Goal: Information Seeking & Learning: Understand process/instructions

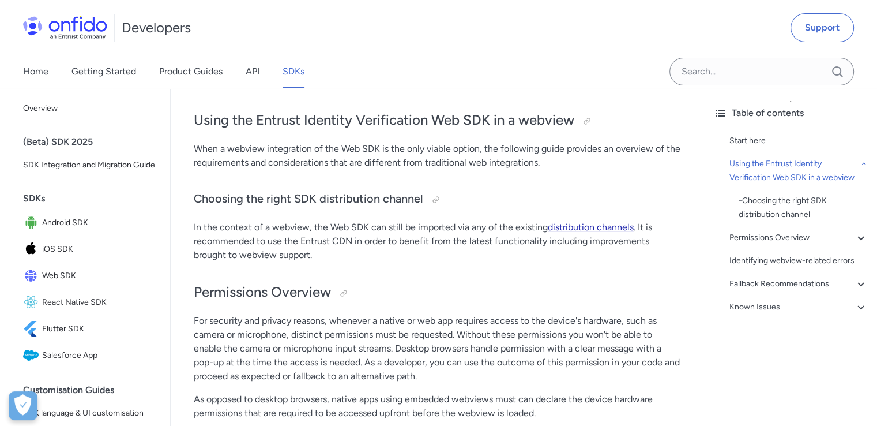
click at [566, 227] on link "distribution channels" at bounding box center [591, 226] width 86 height 11
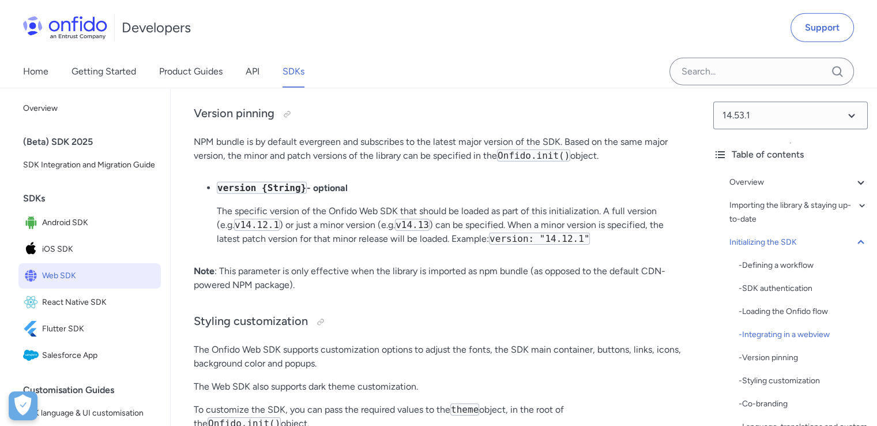
scroll to position [3623, 0]
click at [285, 81] on link "guide" at bounding box center [281, 75] width 23 height 11
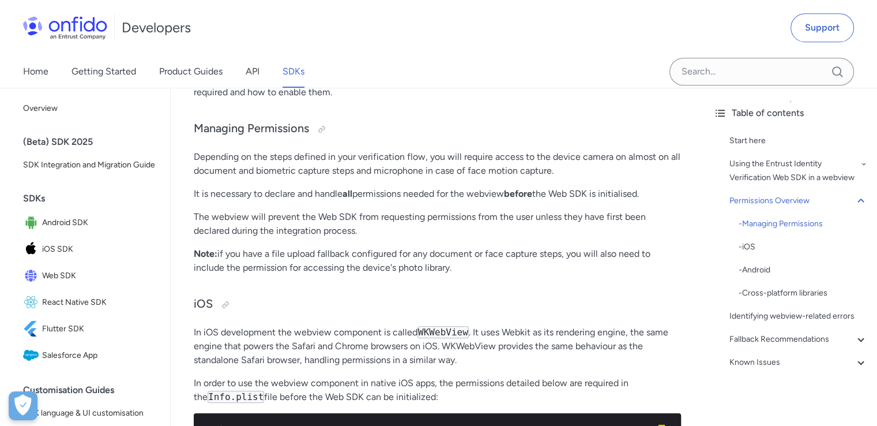
scroll to position [695, 0]
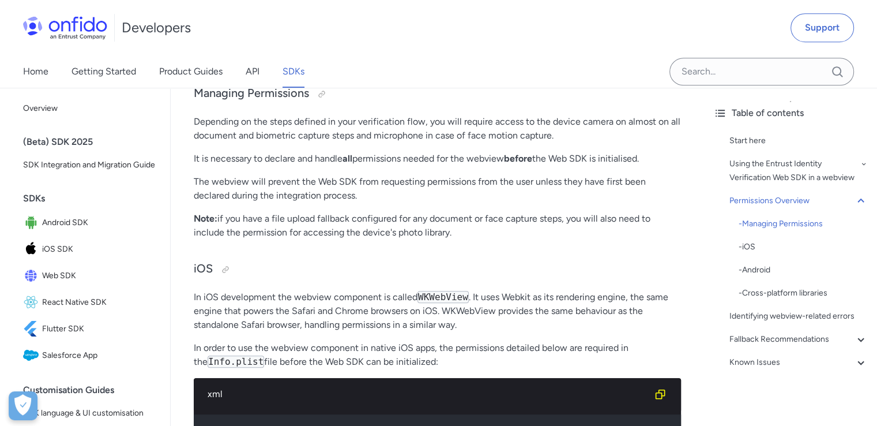
click at [381, 326] on p "In iOS development the webview component is called WKWebView . It uses Webkit a…" at bounding box center [437, 311] width 487 height 42
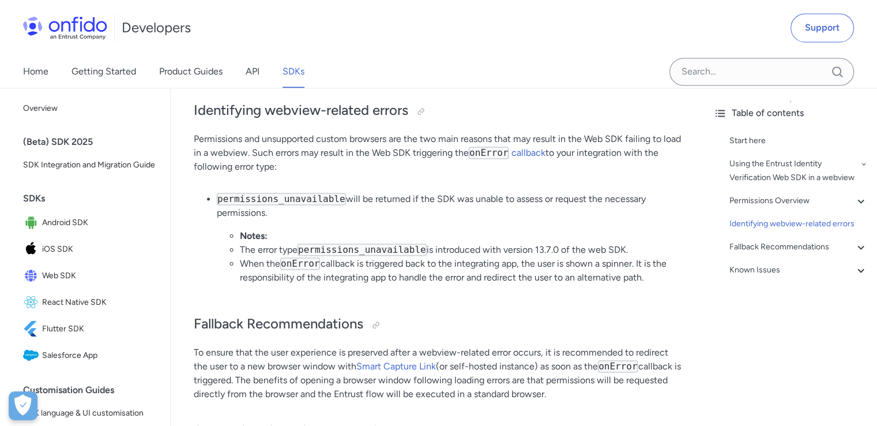
scroll to position [1759, 0]
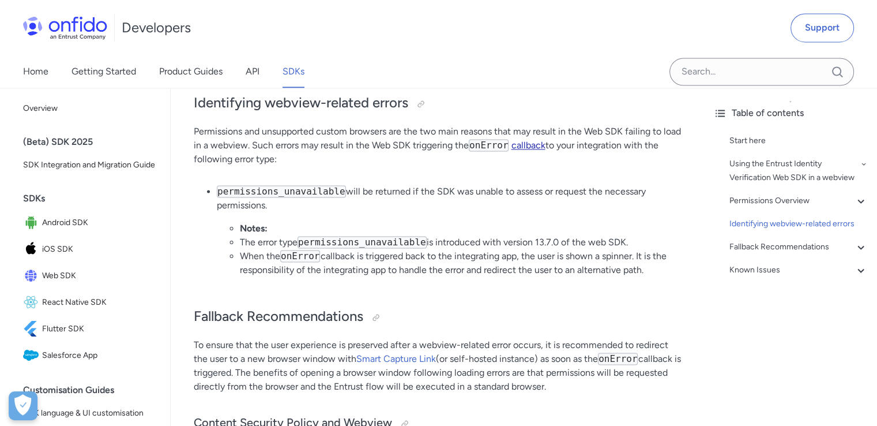
click at [545, 150] on link "callback" at bounding box center [528, 145] width 34 height 11
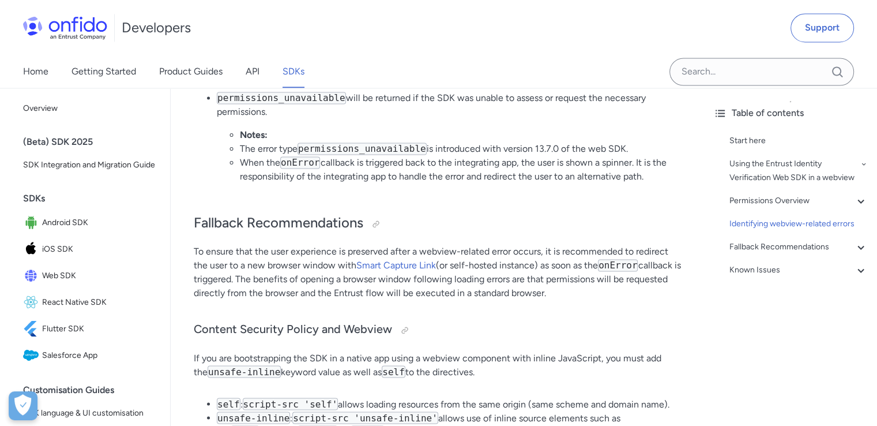
scroll to position [1958, 0]
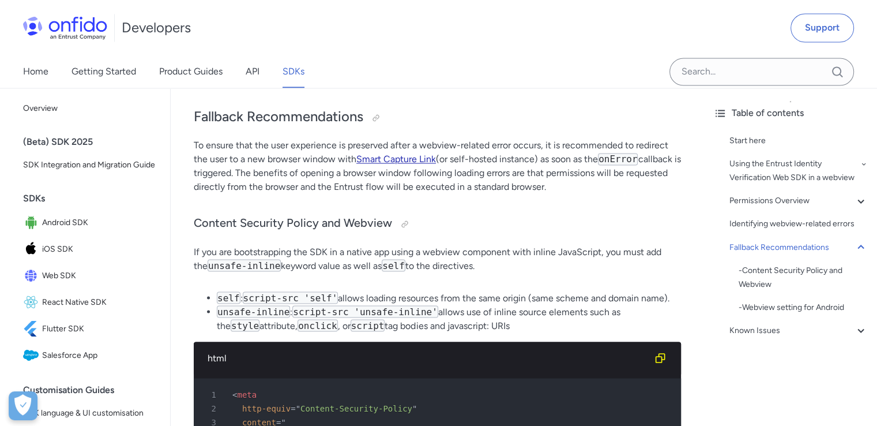
click at [387, 164] on link "Smart Capture Link" at bounding box center [396, 158] width 80 height 11
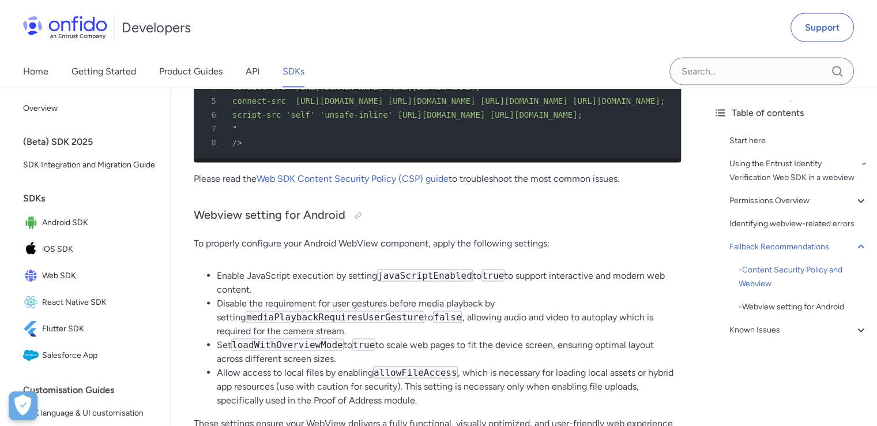
scroll to position [2304, 0]
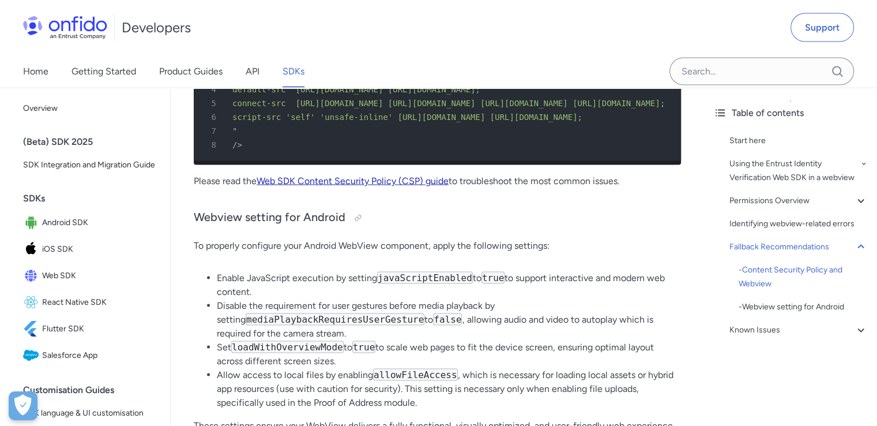
click at [326, 186] on link "Web SDK Content Security Policy (CSP) guide" at bounding box center [353, 180] width 192 height 11
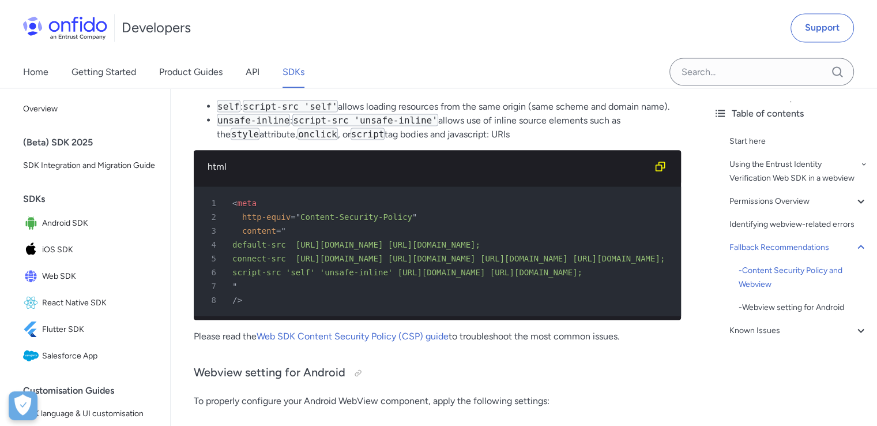
scroll to position [0, 0]
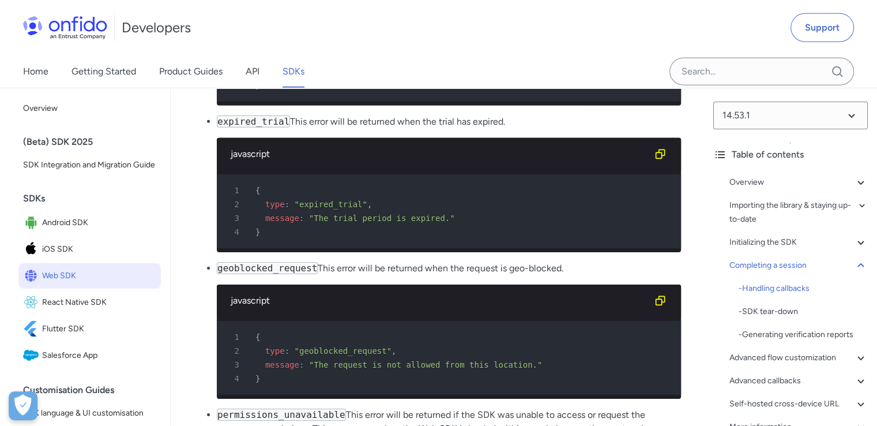
scroll to position [12406, 0]
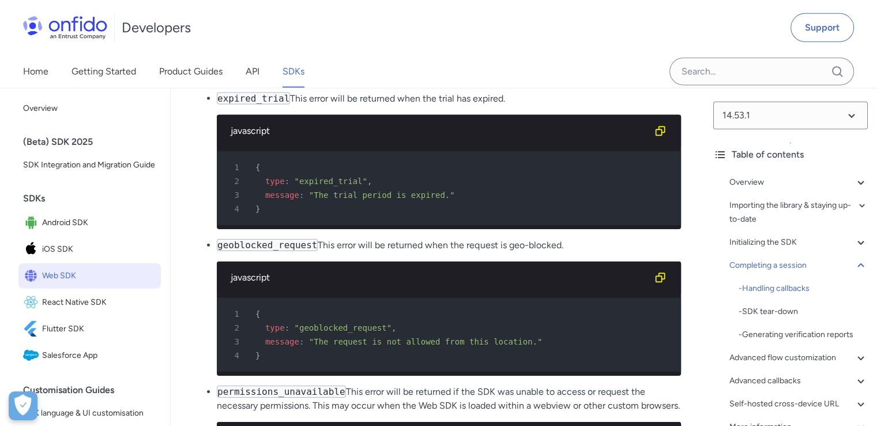
click at [481, 174] on div "1 {" at bounding box center [442, 167] width 443 height 14
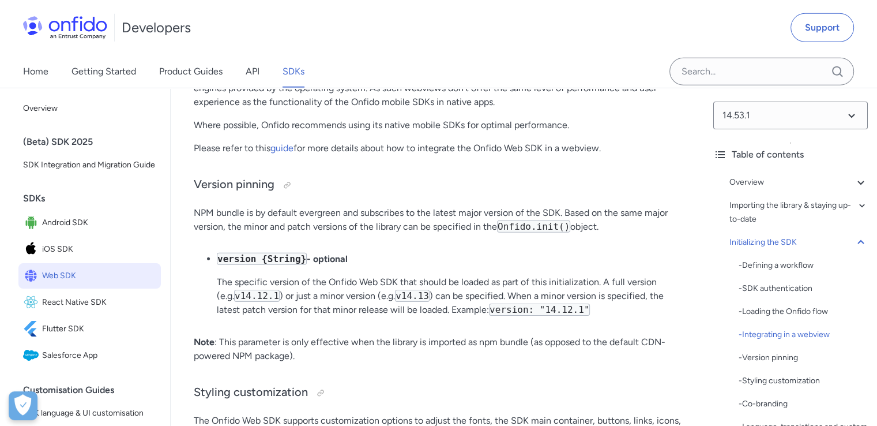
scroll to position [3548, 0]
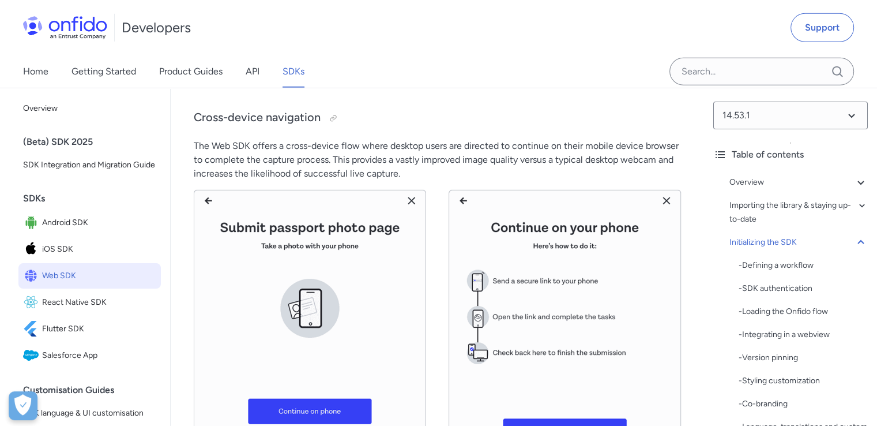
scroll to position [8024, 0]
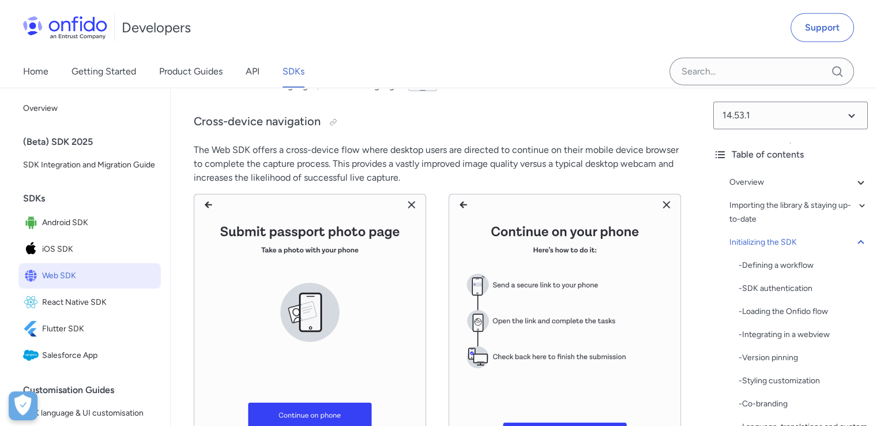
click at [452, 258] on img at bounding box center [437, 329] width 487 height 271
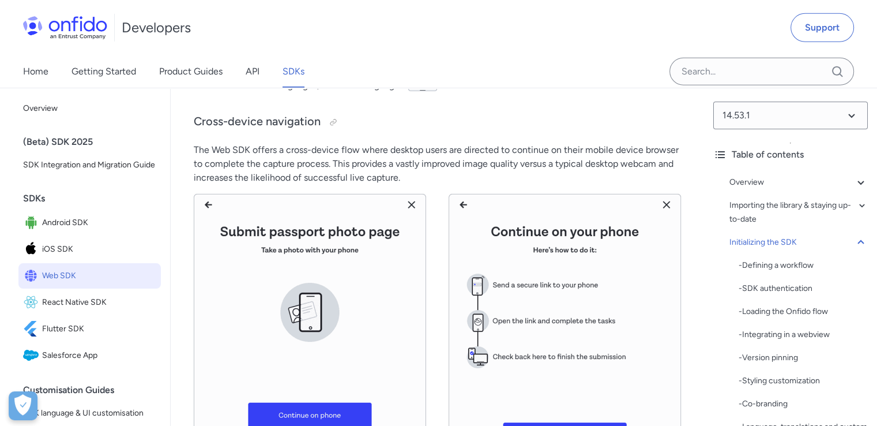
click at [452, 258] on img at bounding box center [437, 329] width 487 height 271
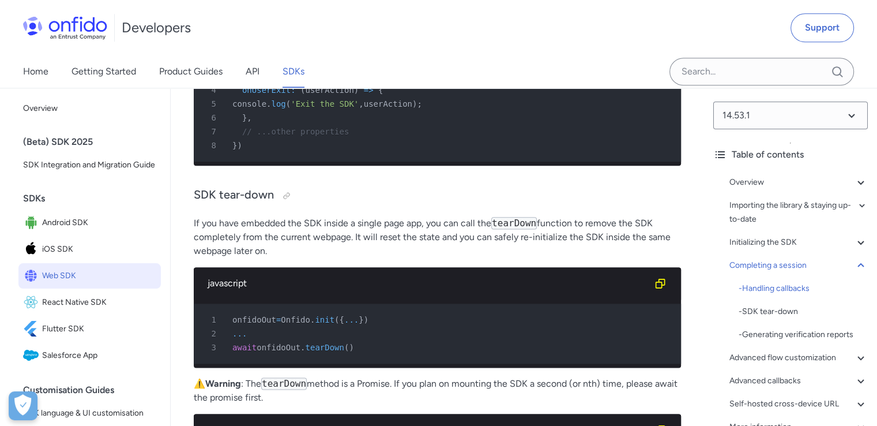
scroll to position [17579, 0]
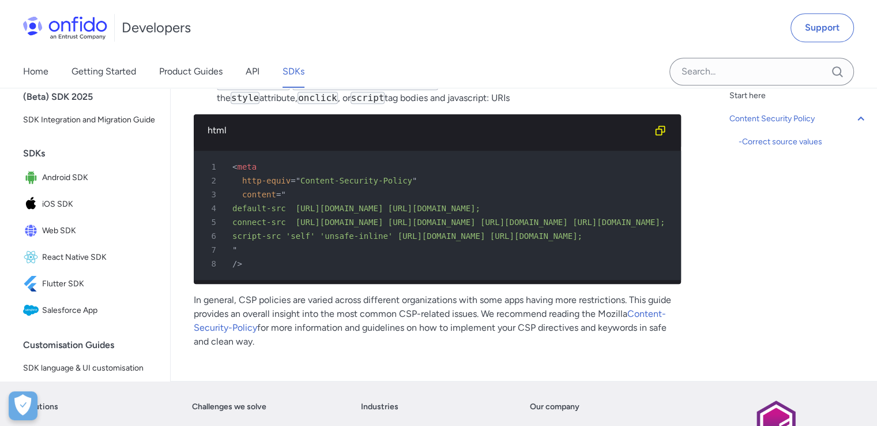
scroll to position [913, 0]
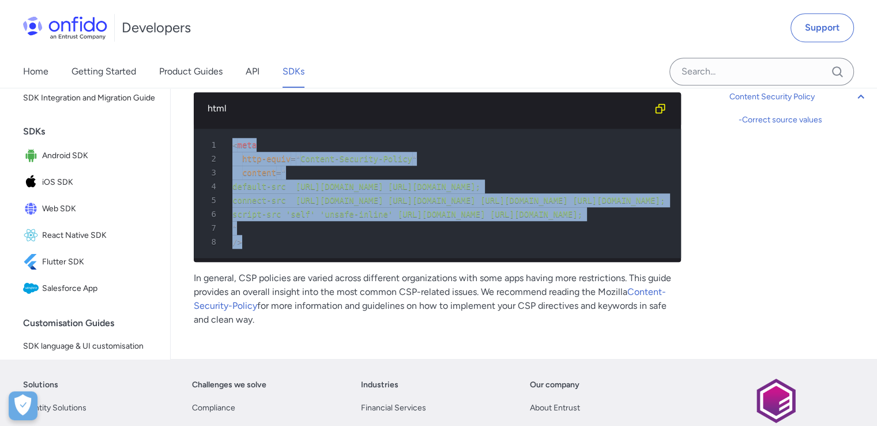
drag, startPoint x: 232, startPoint y: 165, endPoint x: 249, endPoint y: 276, distance: 111.9
click at [249, 258] on pre "1 < meta 2 http-equiv = " Content-Security-Policy " 3 content = " 4 default-src…" at bounding box center [437, 193] width 487 height 129
copy pre "< meta 2 http-equiv = " Content-Security-Policy " 3 content = " 4 default-src […"
click at [594, 179] on div "3 content = "" at bounding box center [431, 172] width 466 height 14
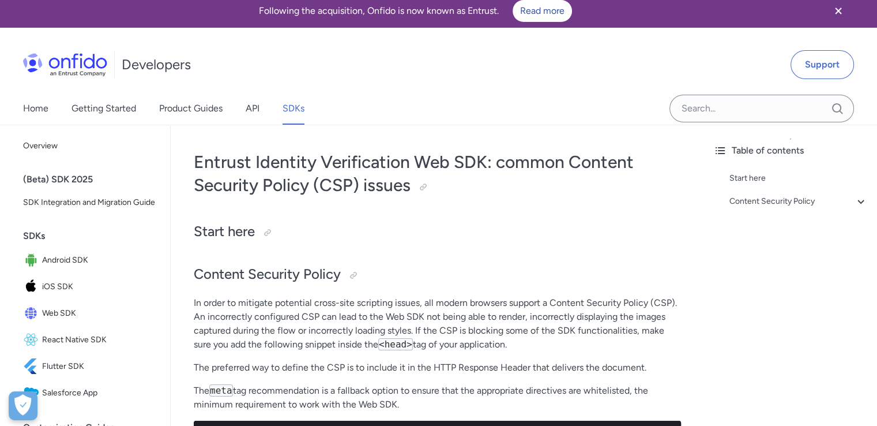
scroll to position [0, 0]
